Goal: Task Accomplishment & Management: Complete application form

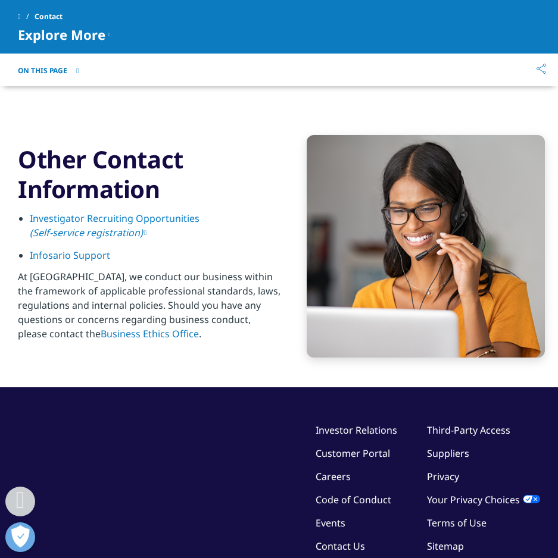
scroll to position [1939, 0]
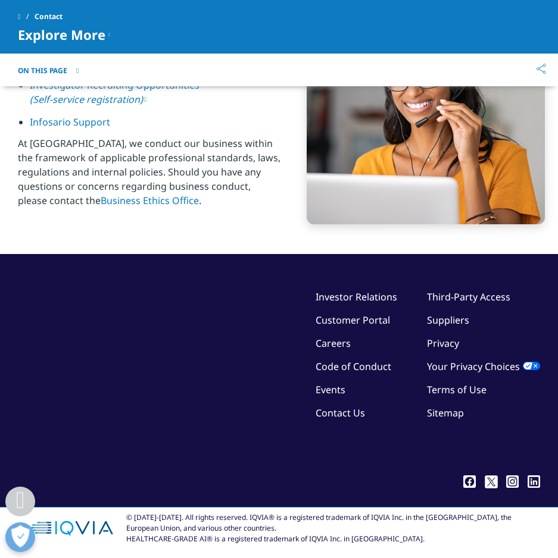
click at [354, 409] on link "Contact Us" at bounding box center [339, 412] width 49 height 13
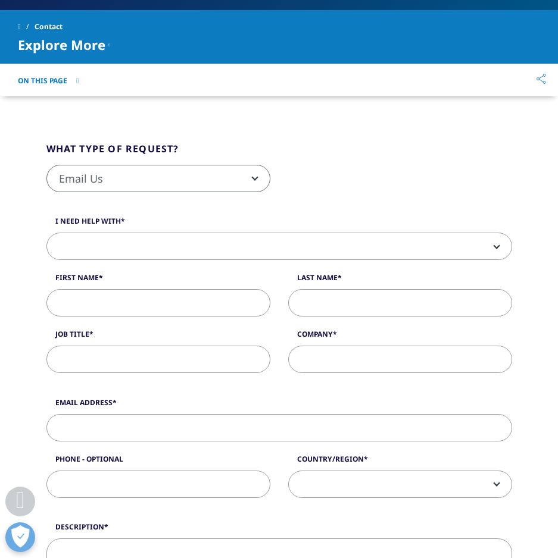
scroll to position [179, 0]
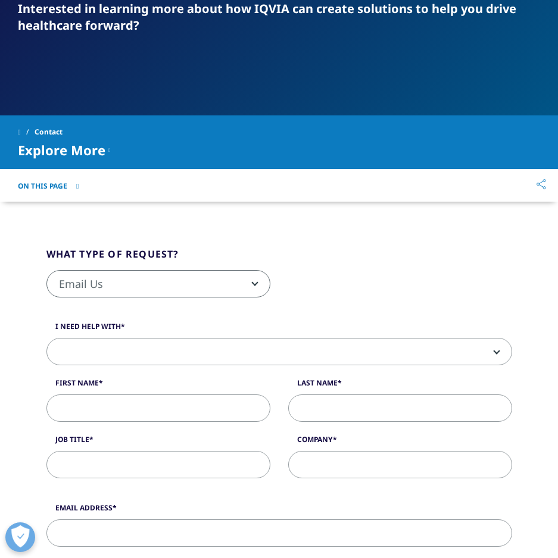
click at [155, 352] on span at bounding box center [279, 352] width 464 height 27
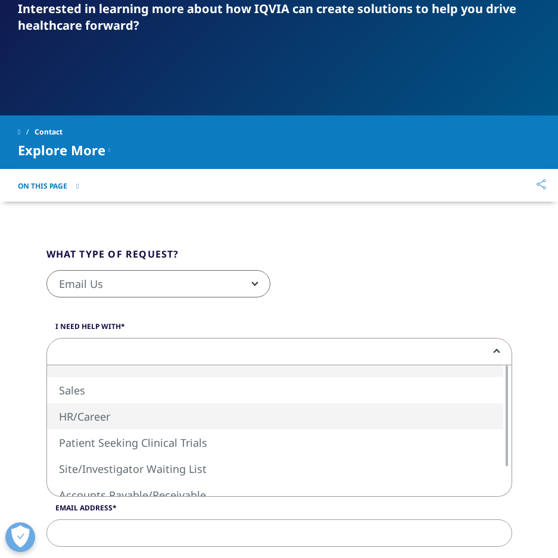
select select "HR/Career"
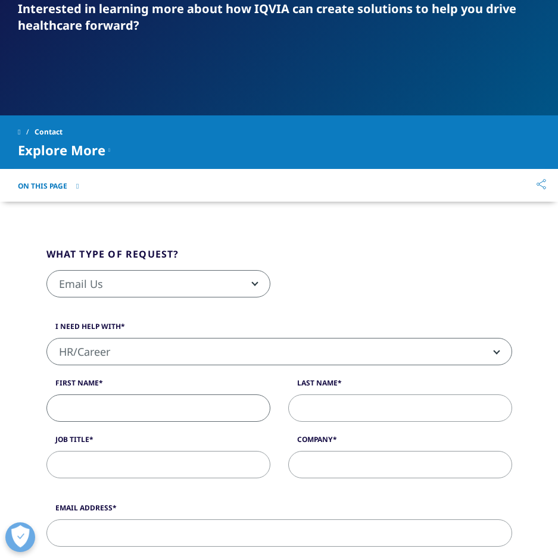
click at [166, 403] on input "First Name" at bounding box center [158, 408] width 224 height 27
type input "Brandon"
type input "Wood"
type input "brandonwoodbwood@gmail.com"
type input "9154491521"
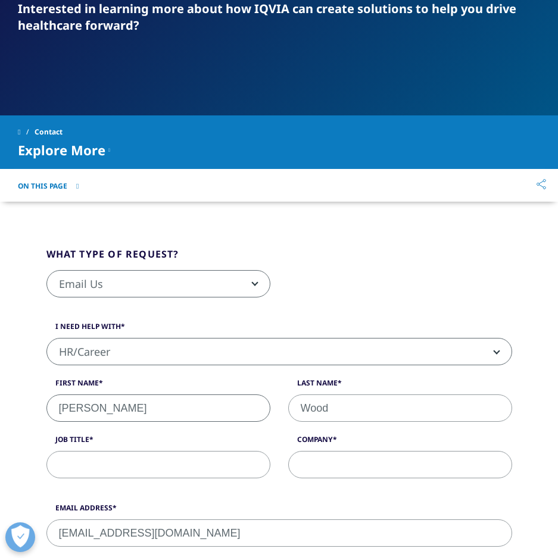
select select "[GEOGRAPHIC_DATA]"
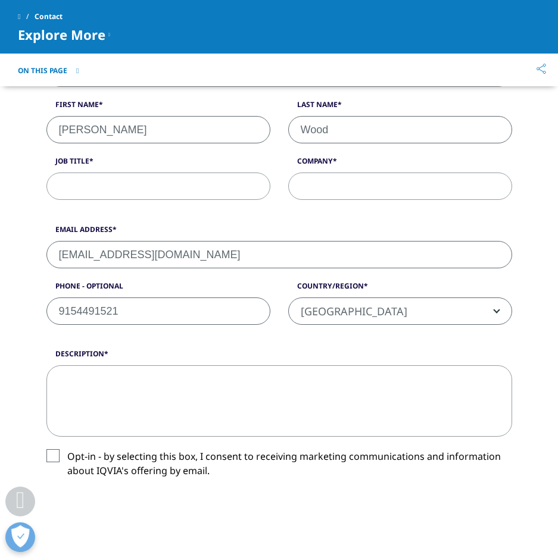
scroll to position [370, 0]
click at [111, 184] on input "Job Title" at bounding box center [158, 186] width 224 height 27
type input "FIELD REP/ WFH Pharmacy"
click at [336, 185] on input "Company" at bounding box center [400, 186] width 224 height 27
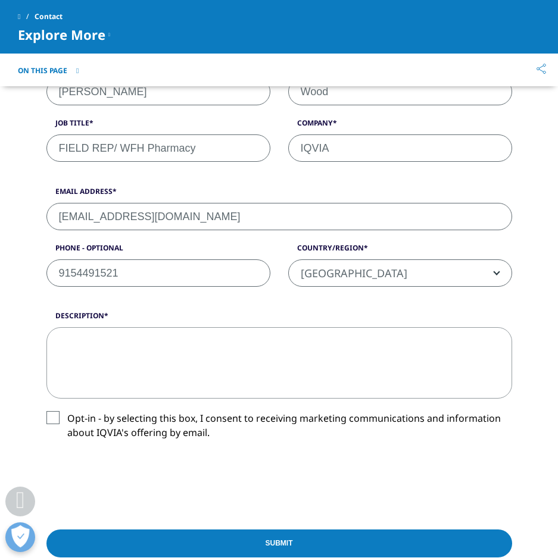
scroll to position [430, 0]
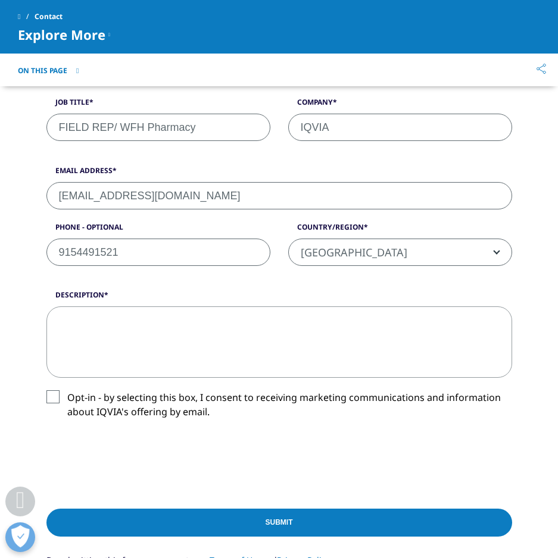
type input "IQVIA"
drag, startPoint x: 164, startPoint y: 350, endPoint x: 173, endPoint y: 349, distance: 8.4
click at [164, 349] on textarea "Description" at bounding box center [278, 341] width 465 height 71
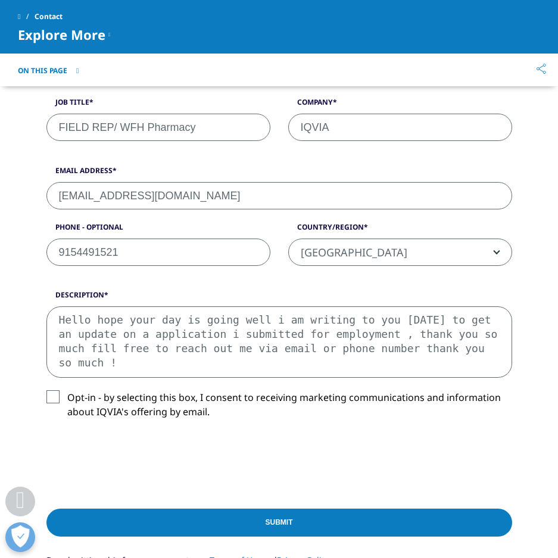
drag, startPoint x: 252, startPoint y: 321, endPoint x: 257, endPoint y: 356, distance: 34.8
click at [252, 328] on textarea "Hello hope your day is going well i am writing to you today to get an update on…" at bounding box center [278, 341] width 465 height 71
drag, startPoint x: 257, startPoint y: 321, endPoint x: 255, endPoint y: 352, distance: 30.4
click at [253, 315] on textarea "Hello hope your day is going well i am writing to you today to get an update on…" at bounding box center [278, 341] width 465 height 71
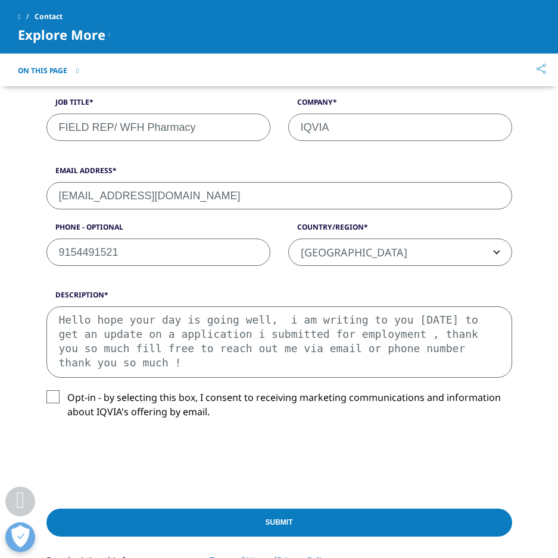
drag, startPoint x: 277, startPoint y: 319, endPoint x: 274, endPoint y: 331, distance: 12.8
click at [276, 323] on textarea "Hello hope your day is going well, i am writing to you today to get an update o…" at bounding box center [278, 341] width 465 height 71
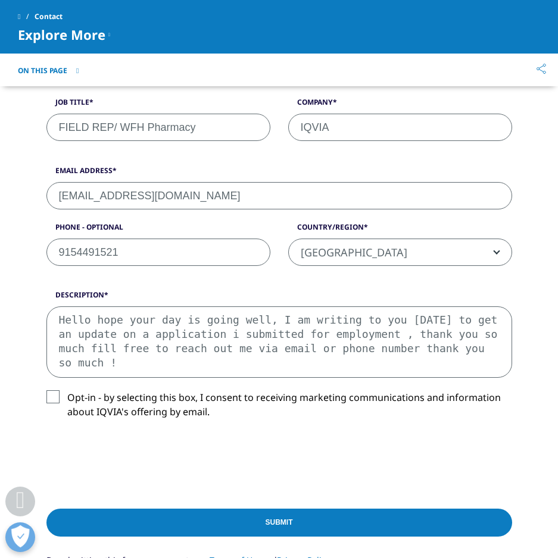
click at [202, 334] on textarea "Hello hope your day is going well, I am writing to you today to get an update o…" at bounding box center [278, 341] width 465 height 71
drag, startPoint x: 473, startPoint y: 335, endPoint x: 373, endPoint y: 334, distance: 100.0
click at [373, 334] on textarea "Hello hope your day is going well, I am writing to you today to get an update o…" at bounding box center [278, 341] width 465 height 71
click at [353, 337] on textarea "Hello hope your day is going well, I am writing to you today to get an update o…" at bounding box center [278, 341] width 465 height 71
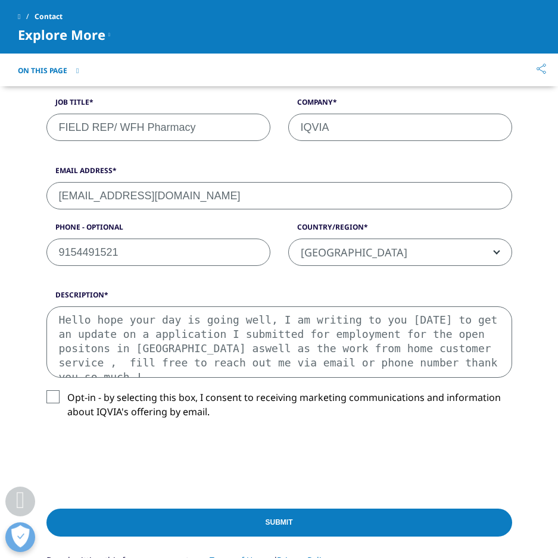
type textarea "Hello hope your day is going well, I am writing to you today to get an update o…"
click at [46, 393] on label "Opt-in - by selecting this box, I consent to receiving marketing communications…" at bounding box center [278, 407] width 465 height 35
click at [67, 390] on input "Opt-in - by selecting this box, I consent to receiving marketing communications…" at bounding box center [67, 390] width 0 height 0
click at [136, 519] on input "Submit" at bounding box center [278, 523] width 465 height 28
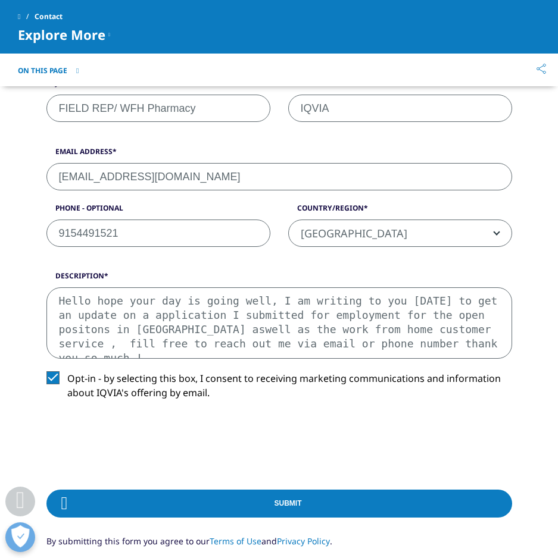
scroll to position [637, 0]
